Goal: Transaction & Acquisition: Purchase product/service

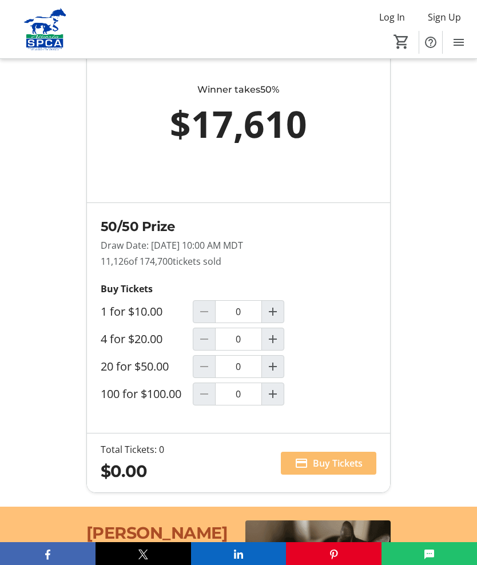
scroll to position [949, 0]
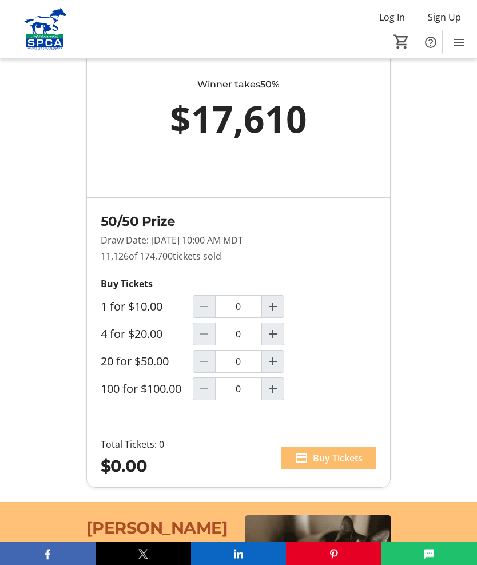
click at [274, 369] on mat-icon "Increment by one" at bounding box center [273, 362] width 14 height 14
type input "1"
click at [324, 465] on span "Buy Tickets" at bounding box center [338, 458] width 50 height 14
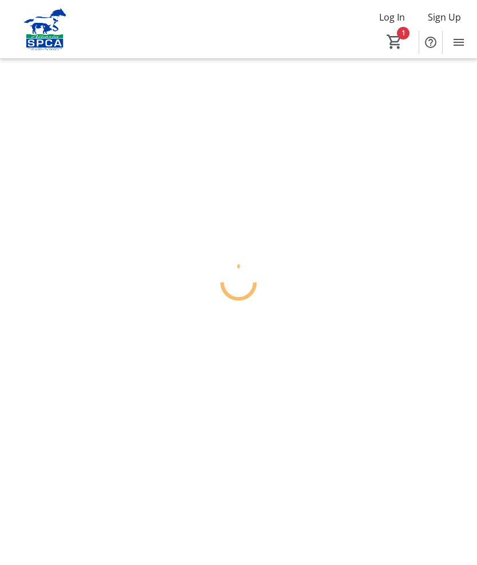
scroll to position [47, 0]
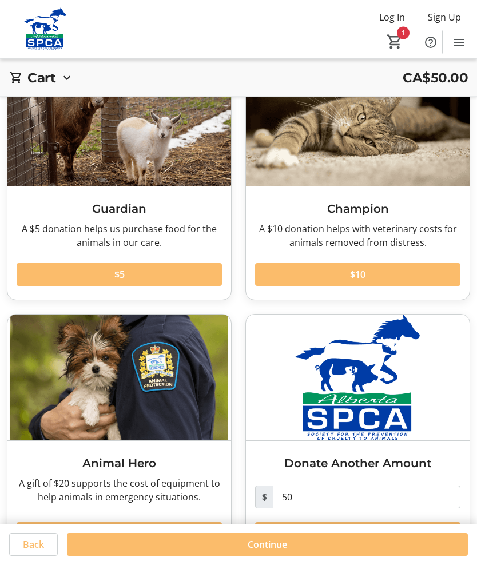
scroll to position [82, 0]
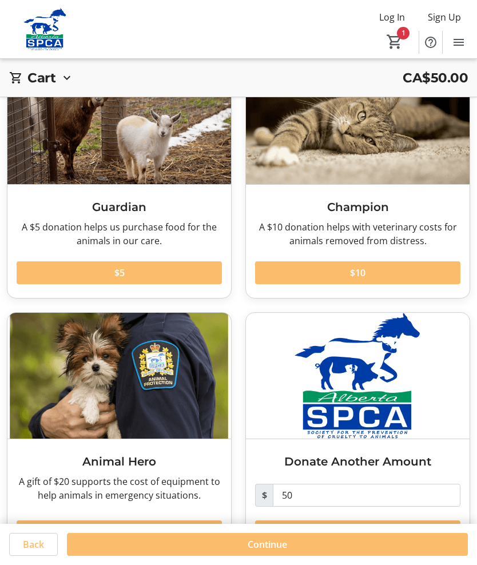
click at [265, 558] on span at bounding box center [267, 544] width 401 height 27
click at [252, 564] on html "Log In Sign Up Home Raffle Donations Tickets 1 Home Raffle Donations Tickets Ca…" at bounding box center [238, 265] width 477 height 694
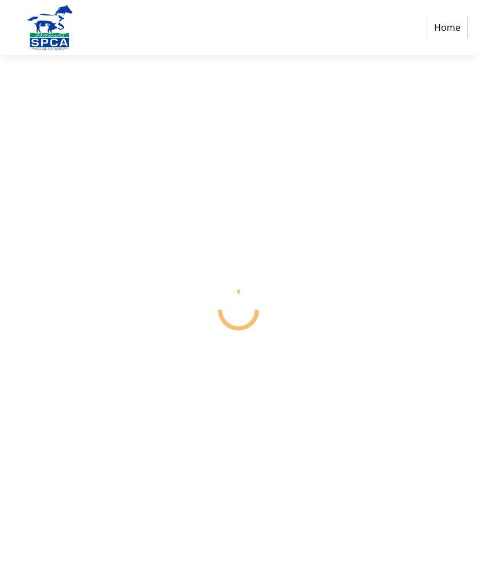
select select "CA"
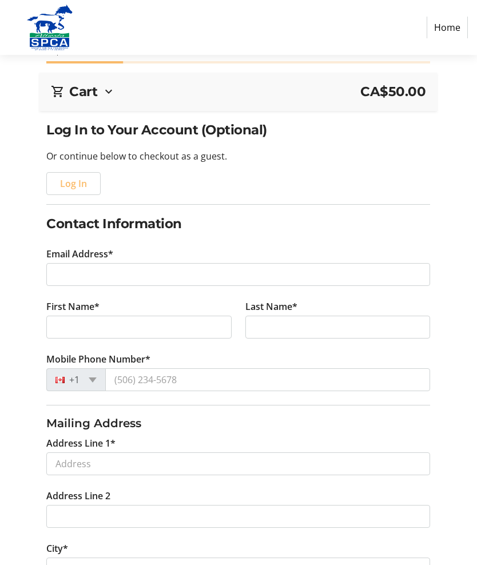
click at [59, 177] on span "button" at bounding box center [73, 183] width 53 height 27
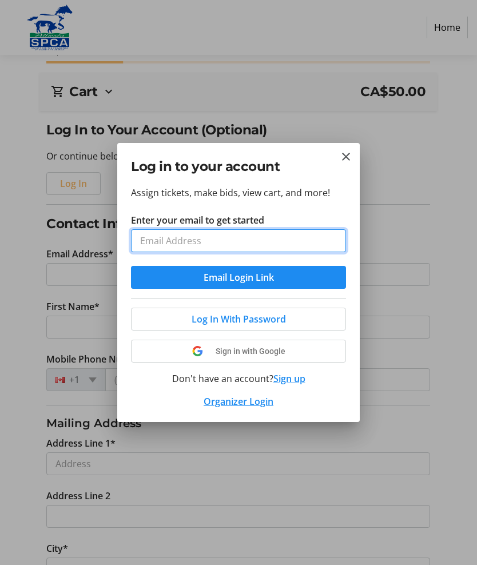
click at [152, 246] on input "Enter your email to get started" at bounding box center [238, 240] width 215 height 23
type input "[EMAIL_ADDRESS][DOMAIN_NAME]"
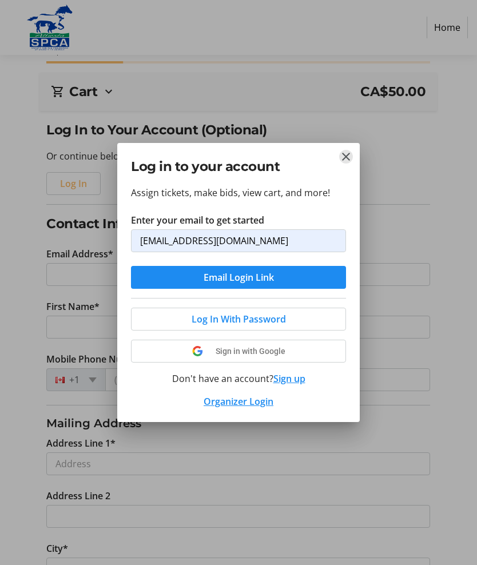
click at [348, 153] on mat-icon "Close" at bounding box center [346, 157] width 14 height 14
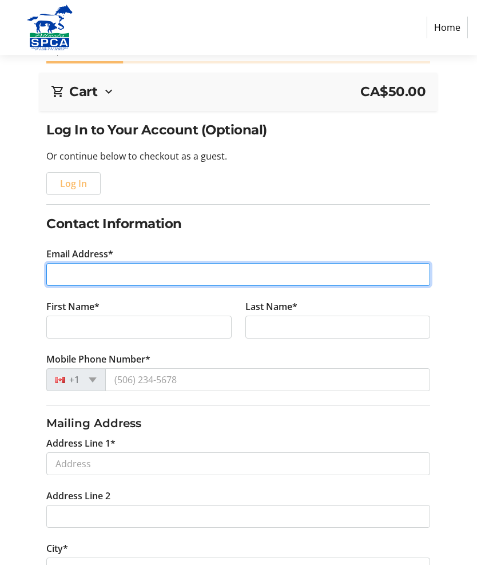
click at [63, 280] on input "Email Address*" at bounding box center [238, 274] width 384 height 23
type input "[EMAIL_ADDRESS][DOMAIN_NAME]"
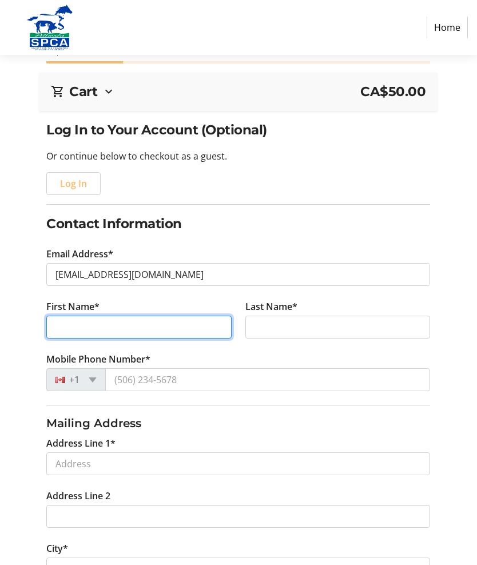
type input "[PERSON_NAME]"
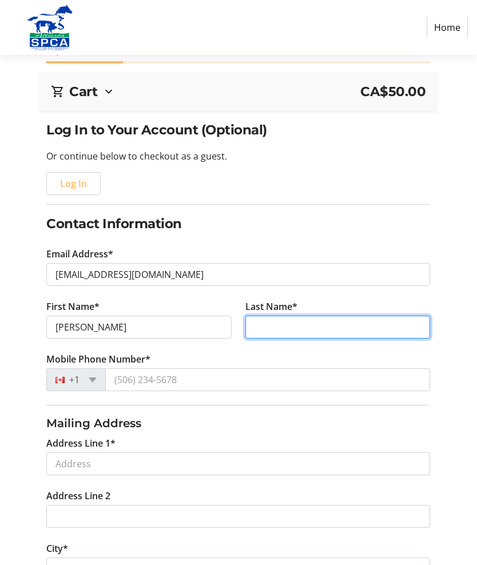
type input "[PERSON_NAME]"
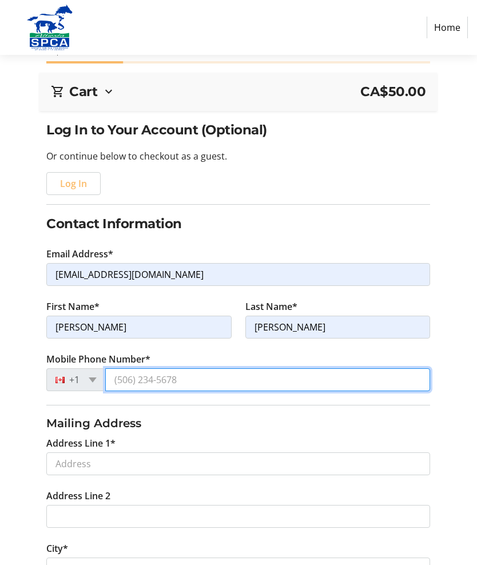
type input "[PHONE_NUMBER]"
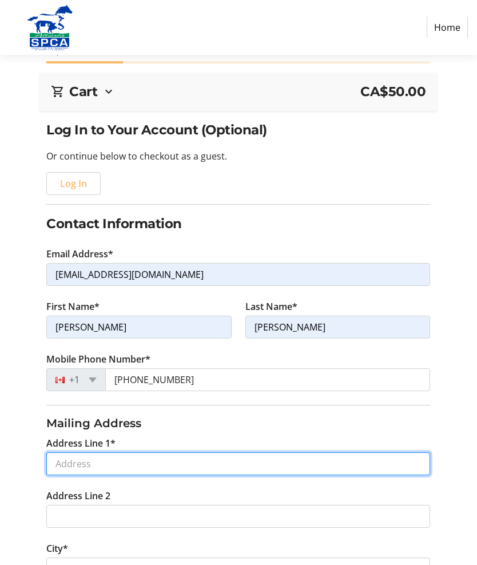
type input "[GEOGRAPHIC_DATA][STREET_ADDRESS]"
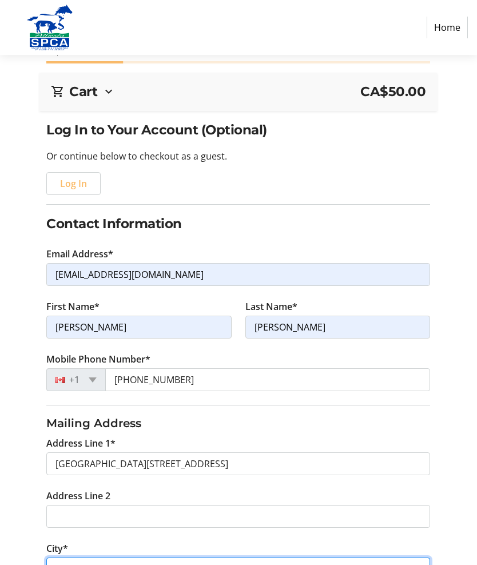
type input "Foothills"
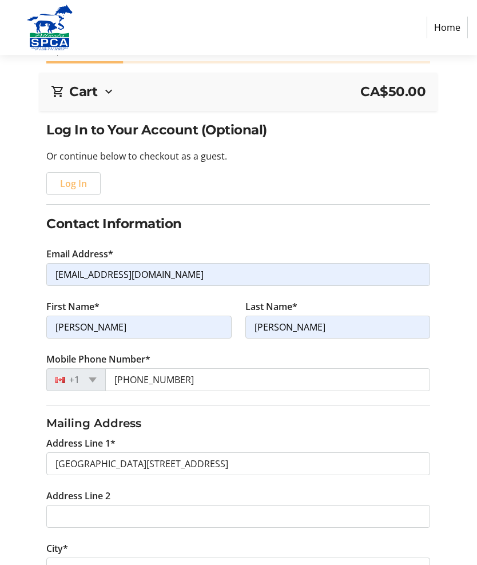
select select "AB"
type input "T1S2S9"
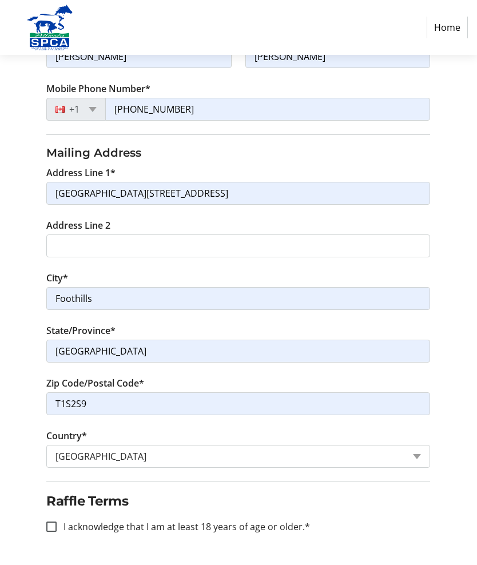
scroll to position [317, 0]
click at [46, 527] on input "I acknowledge that I am at least 18 years of age or older.*" at bounding box center [51, 527] width 10 height 10
checkbox input "true"
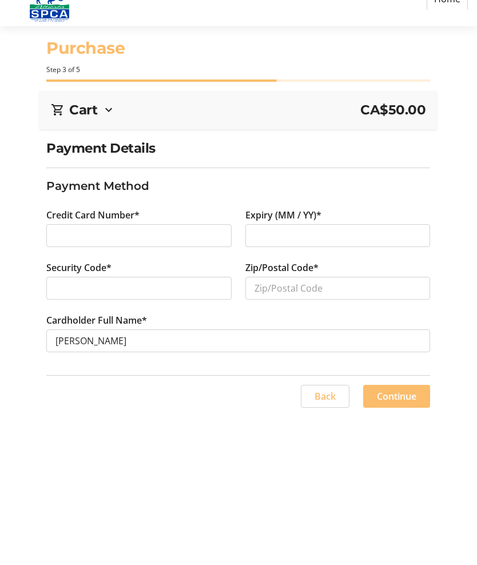
scroll to position [47, 0]
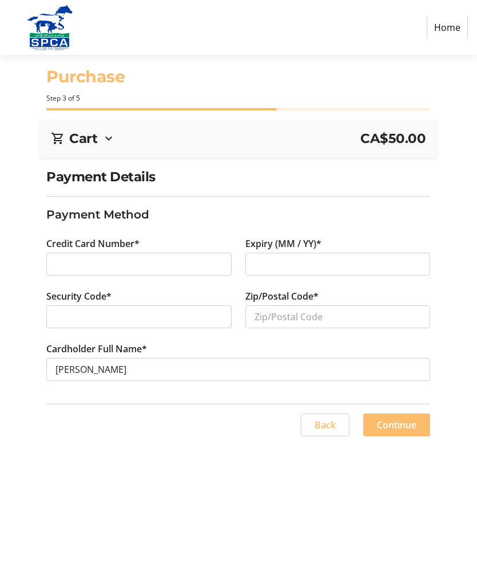
click at [152, 305] on div at bounding box center [138, 316] width 185 height 23
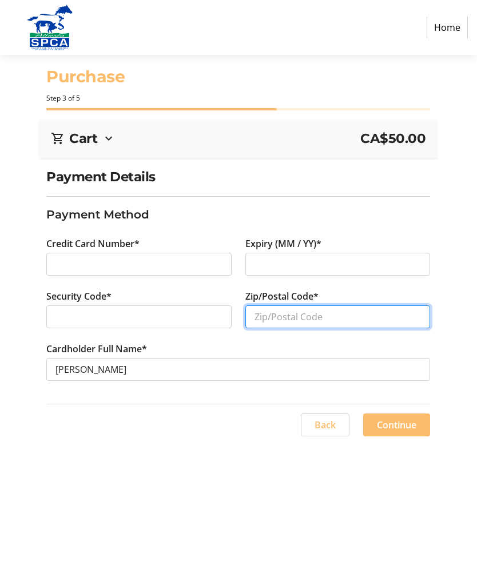
click at [300, 305] on input "Zip/Postal Code*" at bounding box center [337, 316] width 185 height 23
type input "T1S 2S9"
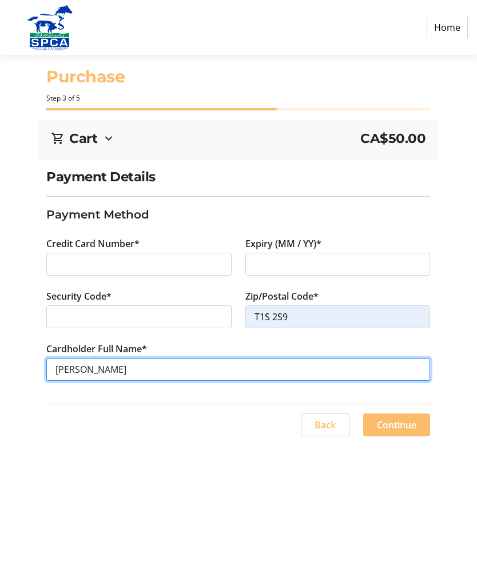
click at [59, 358] on input "[PERSON_NAME]" at bounding box center [238, 369] width 384 height 23
click at [75, 358] on input "[PERSON_NAME]" at bounding box center [238, 369] width 384 height 23
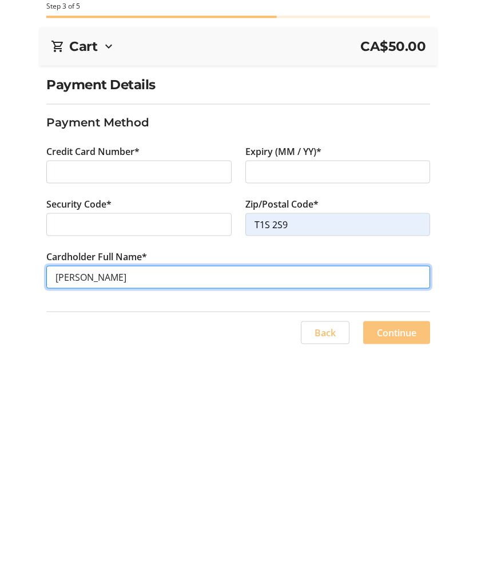
type input "[PERSON_NAME]"
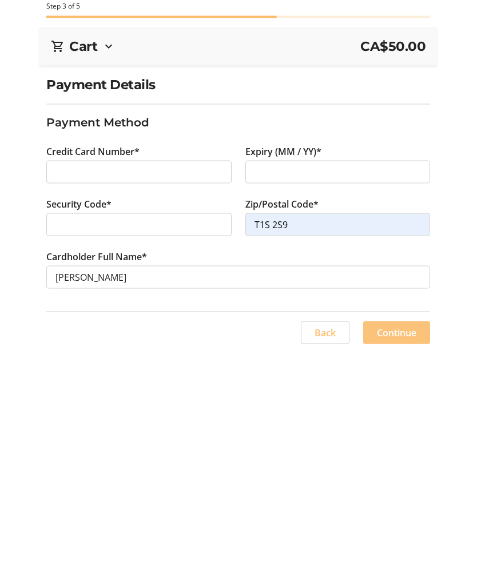
click at [394, 418] on span "Continue" at bounding box center [396, 425] width 39 height 14
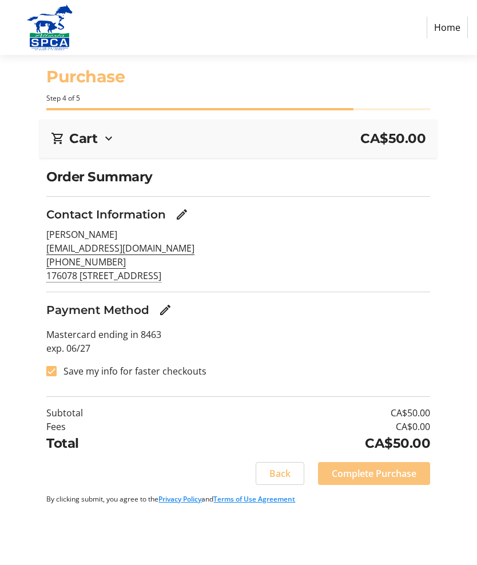
click at [400, 467] on span "Complete Purchase" at bounding box center [374, 474] width 85 height 14
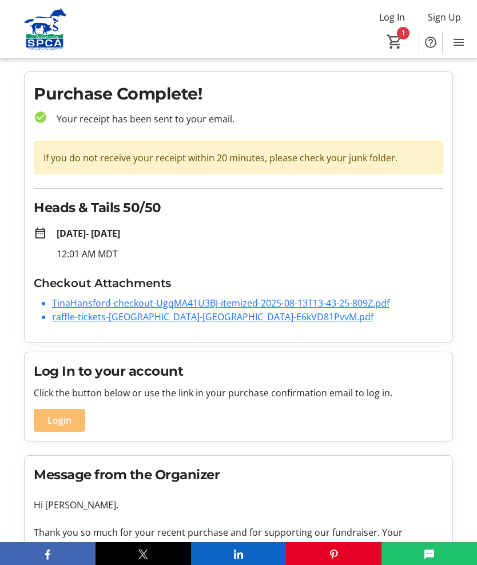
click at [236, 303] on link "TinaHansford-checkout-UgqMA41U3BJ-itemized-2025-08-13T13-43-25-809Z.pdf" at bounding box center [220, 303] width 337 height 13
click at [395, 246] on div "[DATE] - [DATE] 12:01 AM MDT" at bounding box center [245, 243] width 396 height 34
